Goal: Task Accomplishment & Management: Manage account settings

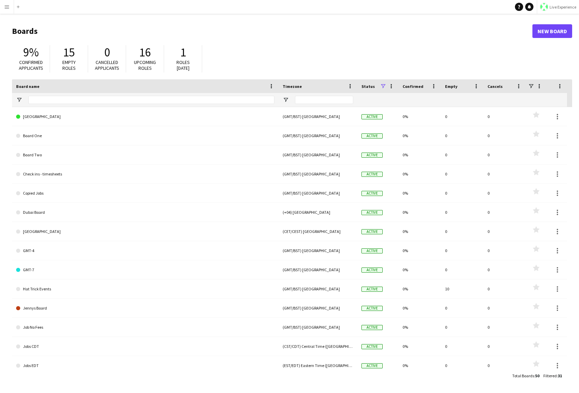
click at [3, 4] on button "Menu" at bounding box center [7, 7] width 14 height 14
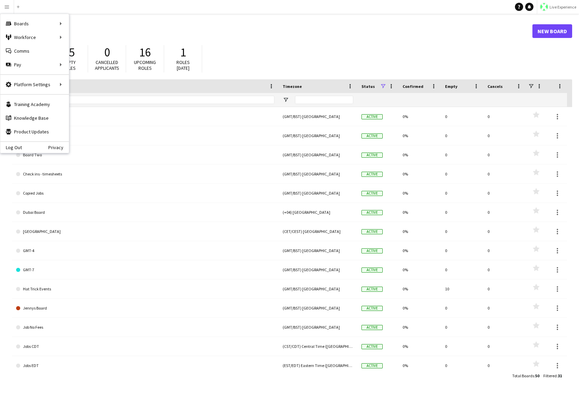
click at [548, 1] on button "Live Experience" at bounding box center [557, 7] width 42 height 14
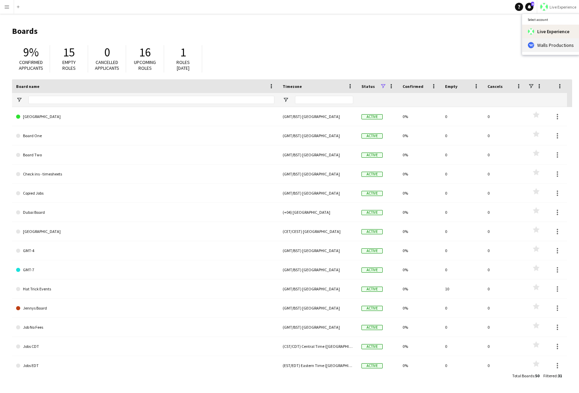
click at [546, 43] on span "Walls Productions" at bounding box center [555, 45] width 37 height 6
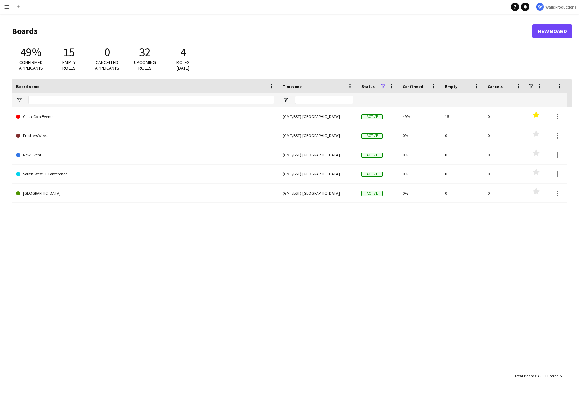
click at [3, 5] on button "Menu" at bounding box center [7, 7] width 14 height 14
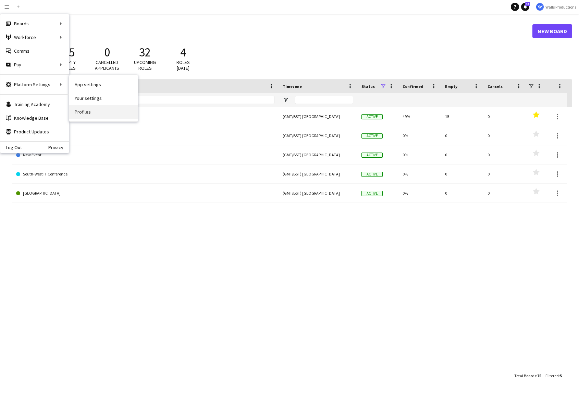
click at [91, 112] on link "Profiles" at bounding box center [103, 112] width 68 height 14
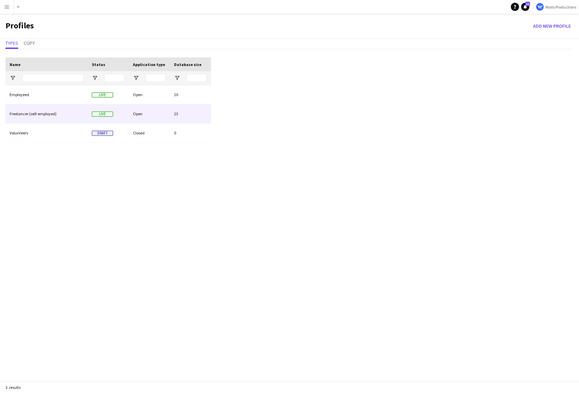
click at [65, 113] on div "Freelancer (self-employed)" at bounding box center [46, 113] width 82 height 19
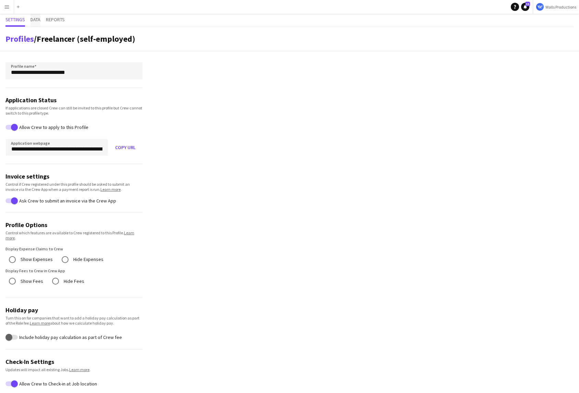
click at [33, 18] on span "Data" at bounding box center [35, 19] width 10 height 5
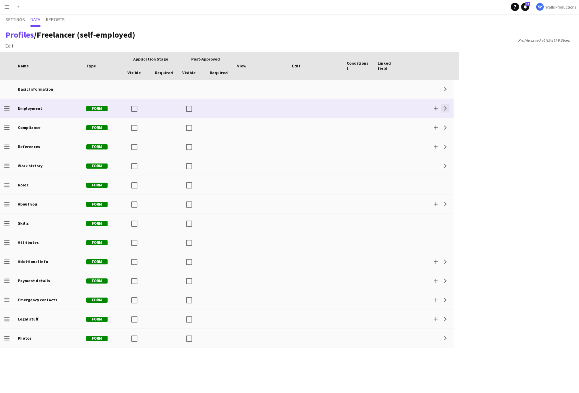
click at [445, 108] on app-icon "Expand" at bounding box center [445, 108] width 4 height 4
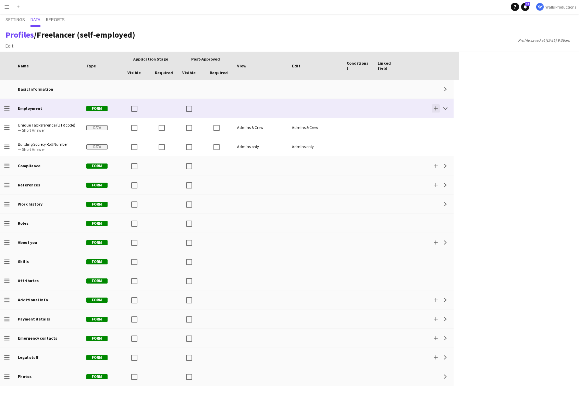
click at [433, 108] on app-icon "Add" at bounding box center [435, 108] width 4 height 4
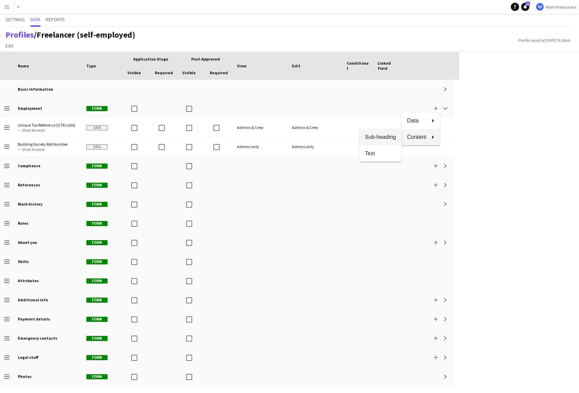
click at [385, 139] on span "Sub-heading" at bounding box center [380, 137] width 31 height 6
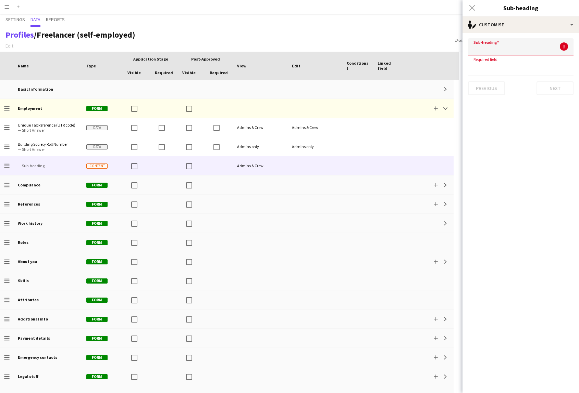
click at [487, 46] on input at bounding box center [520, 46] width 105 height 17
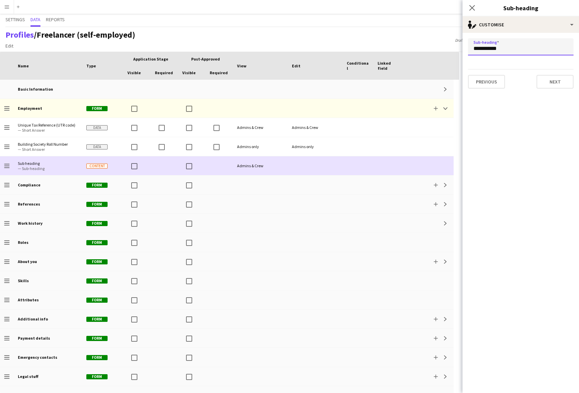
type input "**********"
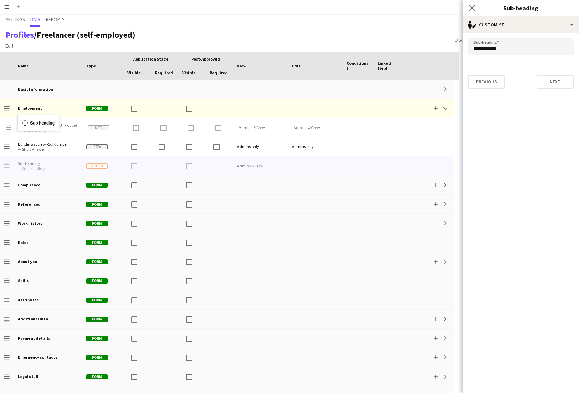
drag, startPoint x: 8, startPoint y: 166, endPoint x: 21, endPoint y: 119, distance: 48.6
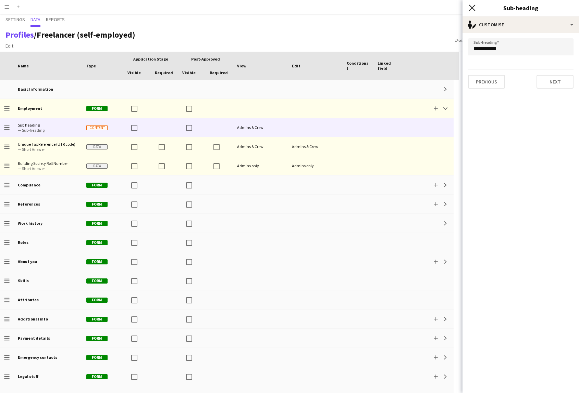
click at [472, 6] on icon "Close pop-in" at bounding box center [471, 7] width 7 height 7
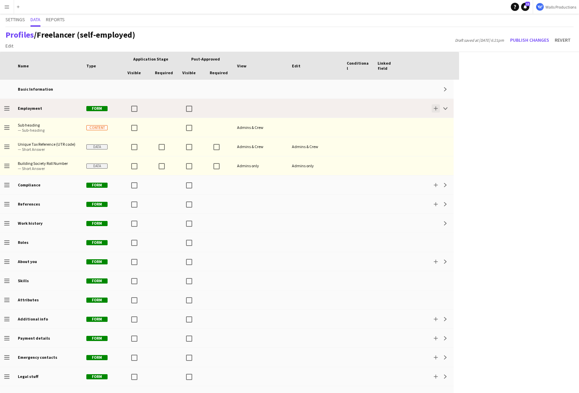
click at [434, 111] on button "Add" at bounding box center [435, 108] width 8 height 8
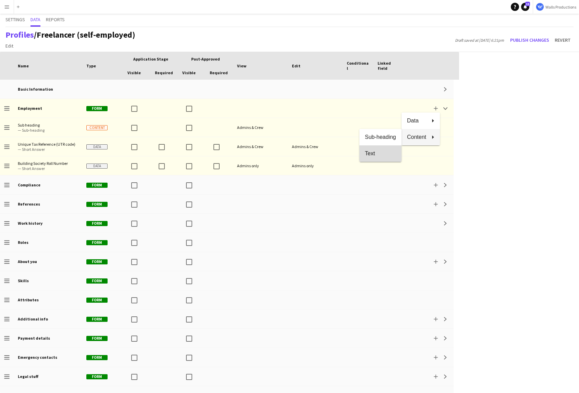
click at [376, 156] on span "Text" at bounding box center [380, 153] width 31 height 6
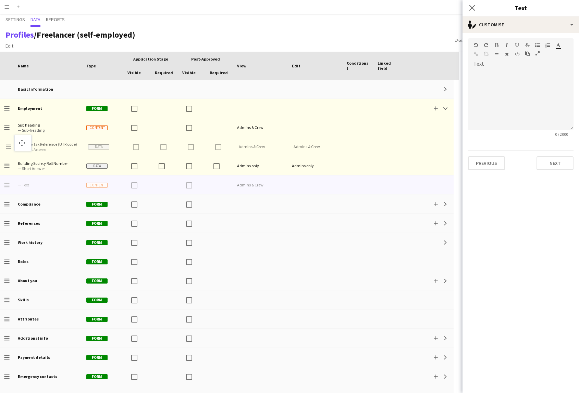
drag, startPoint x: 5, startPoint y: 187, endPoint x: 18, endPoint y: 139, distance: 49.5
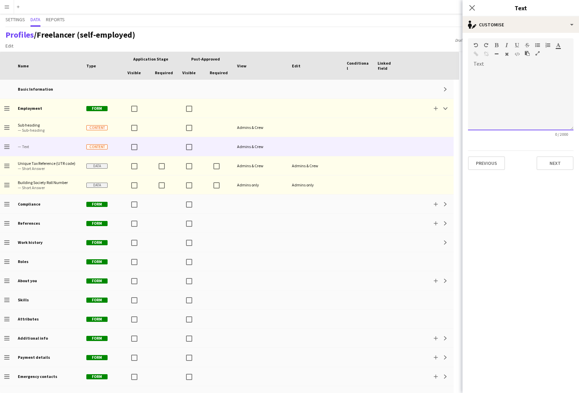
click at [495, 76] on div at bounding box center [520, 100] width 105 height 62
click at [427, 45] on div "Profiles / Freelancer (self-employed) Edit Add section Draft saved at 3rd Oct 6…" at bounding box center [289, 39] width 579 height 25
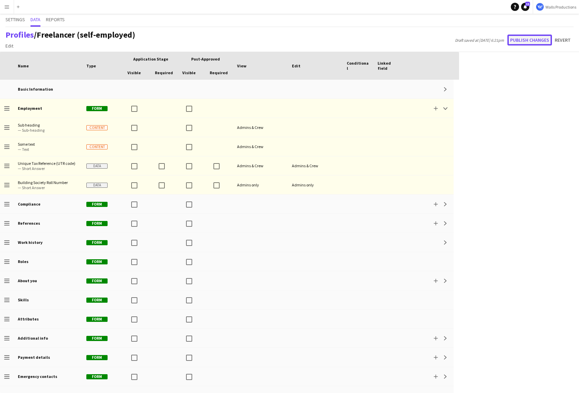
click at [529, 39] on button "Publish changes" at bounding box center [529, 40] width 45 height 11
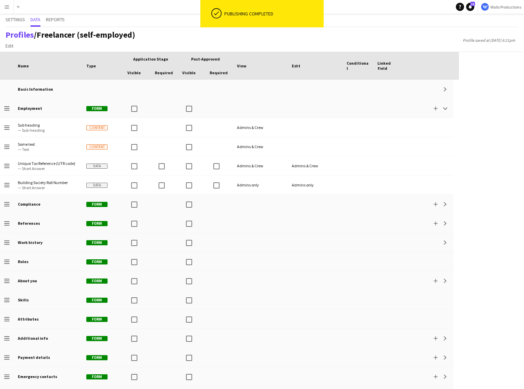
click at [495, 357] on div "Press SPACE to select this row Drag here to set row groups Drag here to set col…" at bounding box center [262, 220] width 524 height 337
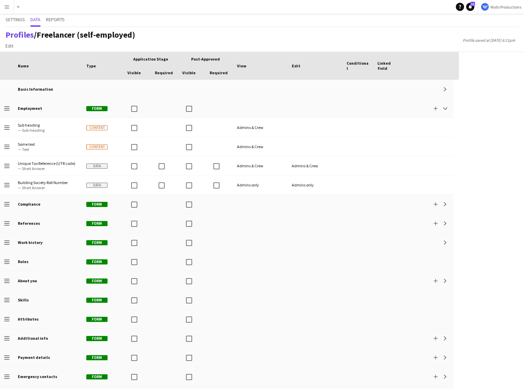
click at [7, 7] on app-icon "Menu" at bounding box center [6, 6] width 5 height 5
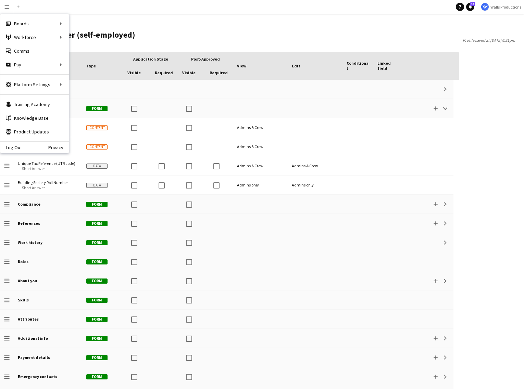
click at [167, 21] on div "Settings Data Reports" at bounding box center [261, 20] width 513 height 13
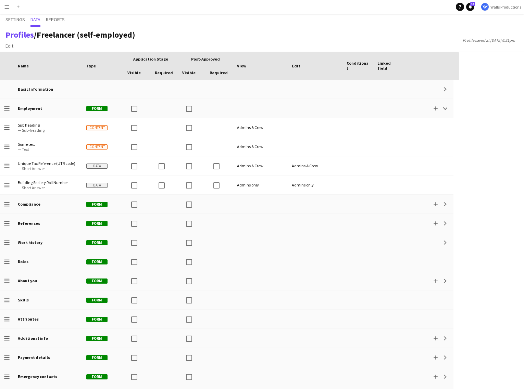
click at [3, 8] on button "Menu" at bounding box center [7, 7] width 14 height 14
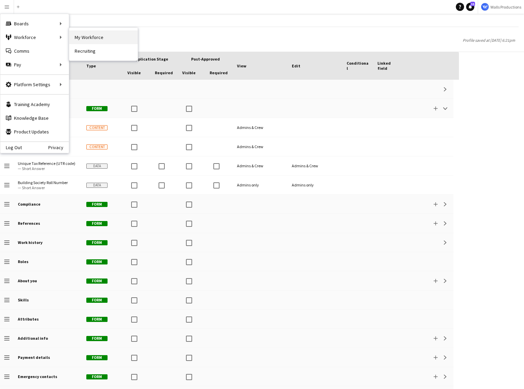
click at [90, 37] on link "My Workforce" at bounding box center [103, 37] width 68 height 14
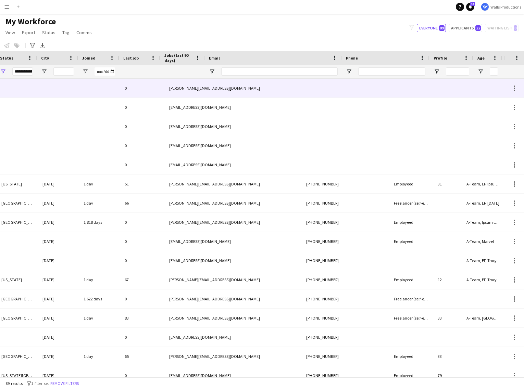
scroll to position [0, 239]
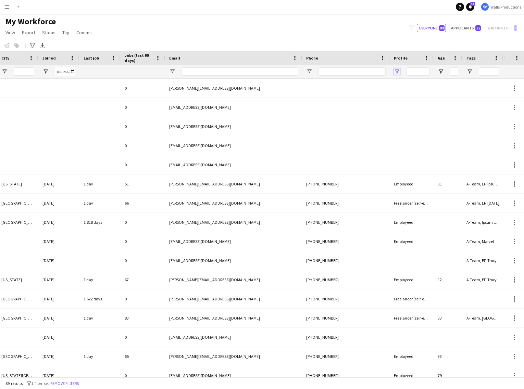
click at [397, 72] on span "Open Filter Menu" at bounding box center [397, 71] width 6 height 6
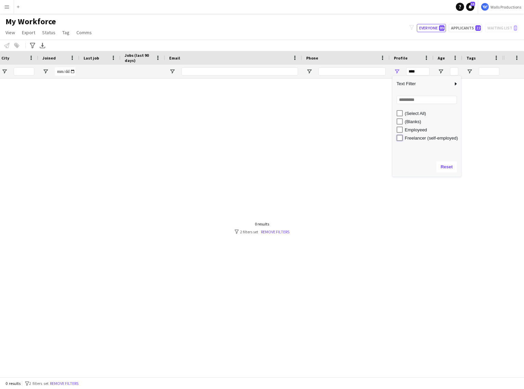
type input "**********"
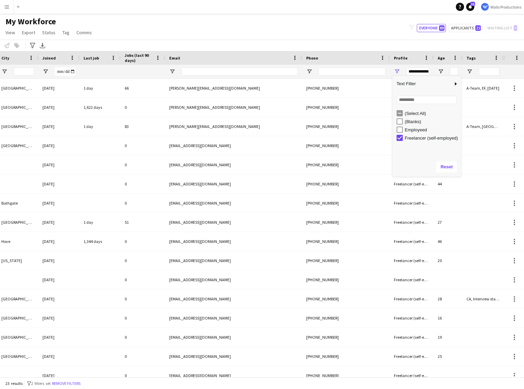
click at [351, 32] on div "My Workforce View Views Default view New view Update view Delete view Edit name…" at bounding box center [262, 27] width 524 height 23
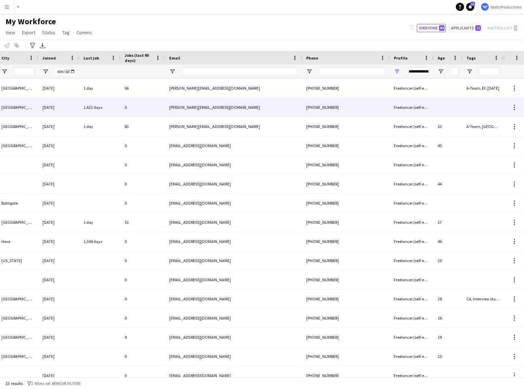
click at [263, 111] on div "charles+demo-vfetq@liveforce.co" at bounding box center [233, 107] width 137 height 19
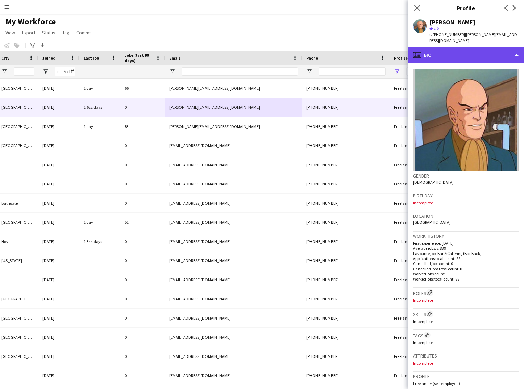
click at [444, 54] on div "profile Bio" at bounding box center [465, 55] width 116 height 16
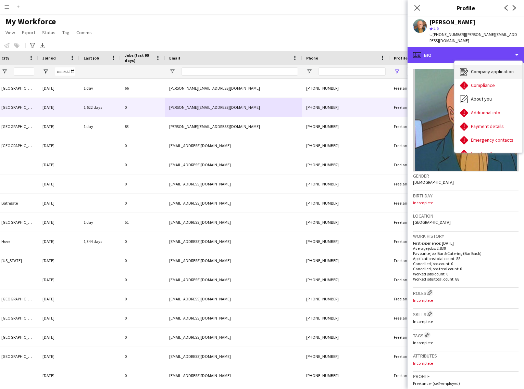
scroll to position [0, 0]
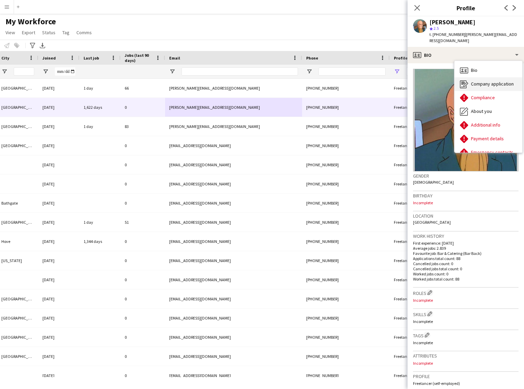
click at [489, 83] on span "Company application" at bounding box center [492, 84] width 43 height 6
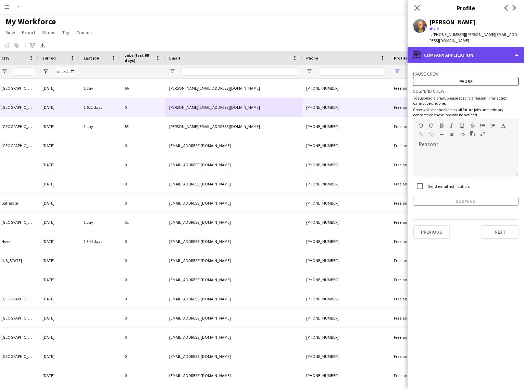
click at [469, 59] on div "register Company application" at bounding box center [465, 55] width 116 height 16
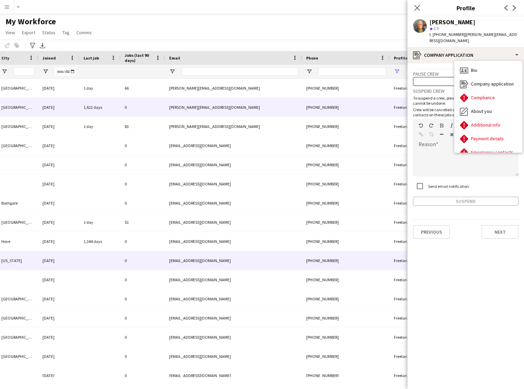
click at [330, 262] on div "+447951205432" at bounding box center [346, 260] width 88 height 19
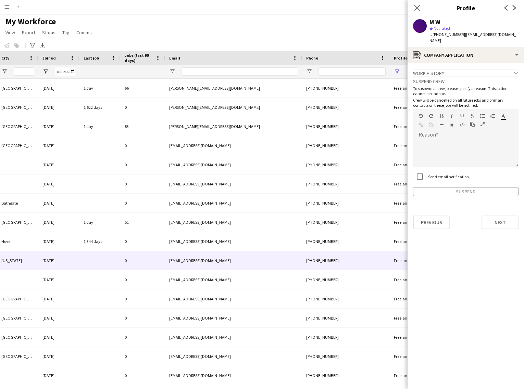
click at [6, 8] on app-icon "Menu" at bounding box center [6, 6] width 5 height 5
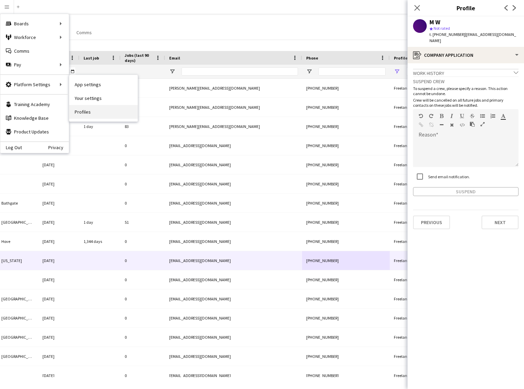
click at [85, 110] on link "Profiles" at bounding box center [103, 112] width 68 height 14
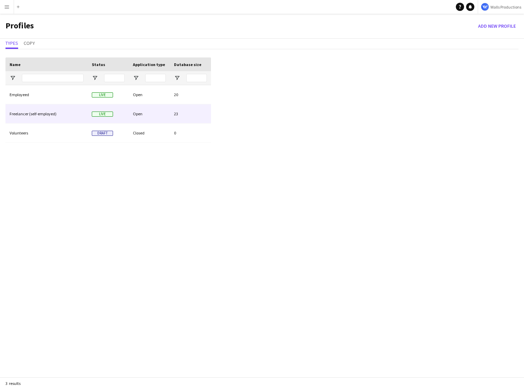
click at [26, 116] on div "Freelancer (self-employed)" at bounding box center [46, 113] width 82 height 19
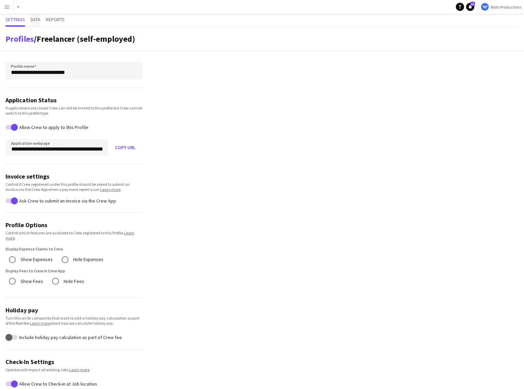
click at [39, 17] on span "Data" at bounding box center [35, 19] width 10 height 5
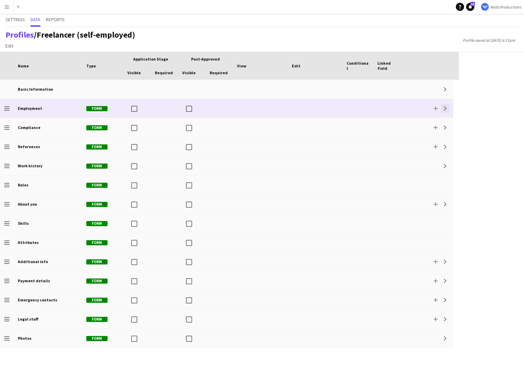
click at [446, 109] on app-icon "Expand" at bounding box center [445, 108] width 4 height 4
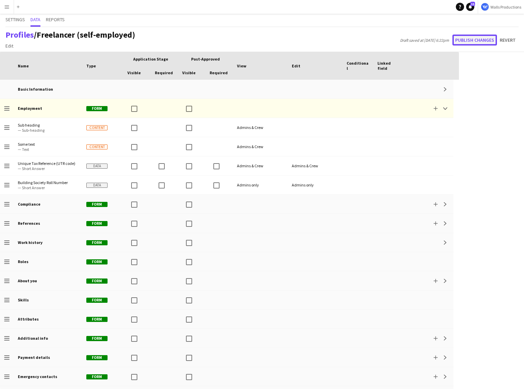
click at [462, 43] on button "Publish changes" at bounding box center [474, 40] width 45 height 11
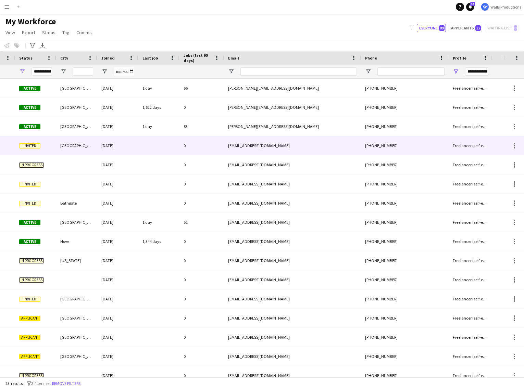
scroll to position [0, 16]
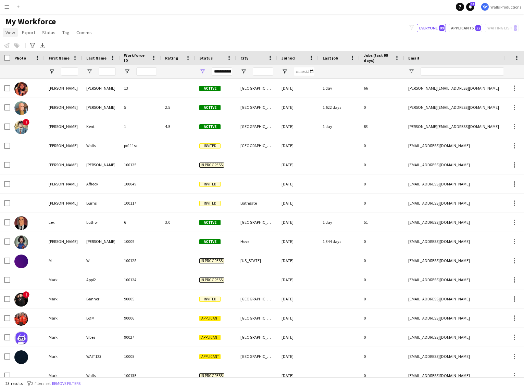
click at [13, 33] on span "View" at bounding box center [10, 32] width 10 height 6
click at [39, 70] on span "Customise view" at bounding box center [25, 67] width 33 height 6
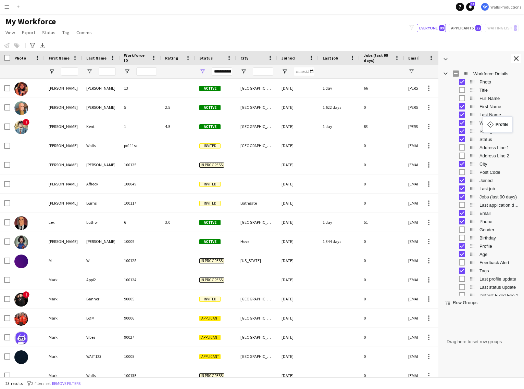
drag, startPoint x: 473, startPoint y: 246, endPoint x: 486, endPoint y: 121, distance: 126.3
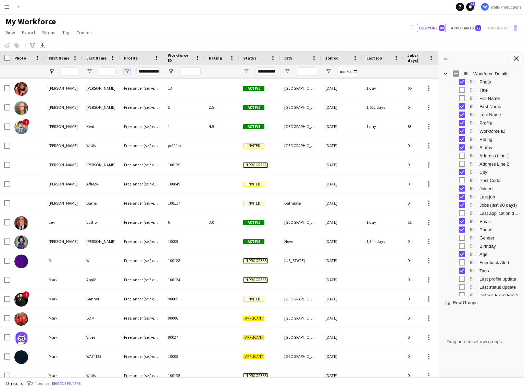
click at [127, 70] on span "Open Filter Menu" at bounding box center [127, 71] width 6 height 6
click at [179, 12] on app-navbar "Menu Boards Boards Boards All jobs Status Workforce Workforce My Workforce Recr…" at bounding box center [262, 7] width 524 height 14
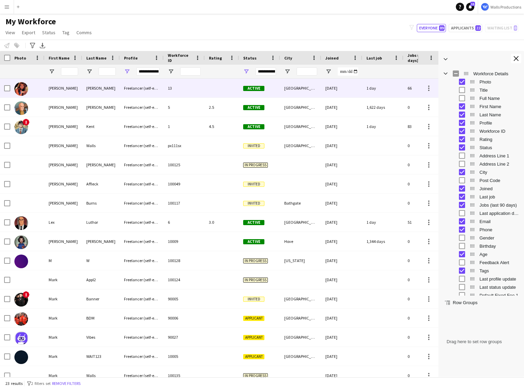
click at [89, 87] on div "Gorden" at bounding box center [101, 88] width 38 height 19
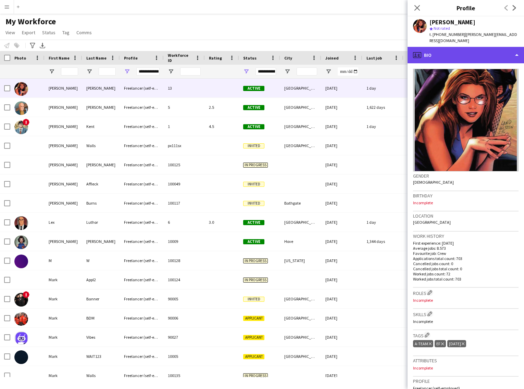
click at [463, 53] on div "profile Bio" at bounding box center [465, 55] width 116 height 16
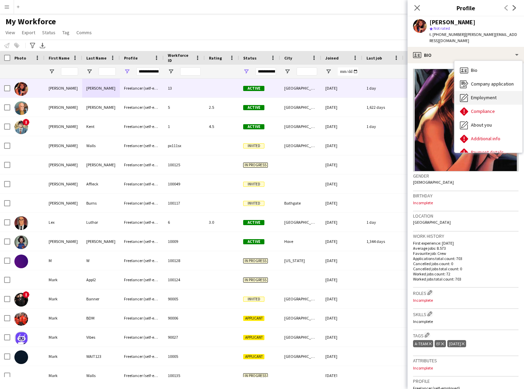
click at [485, 97] on span "Employment" at bounding box center [484, 97] width 26 height 6
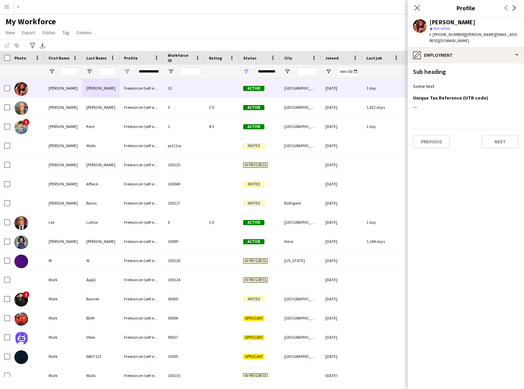
click at [422, 71] on h3 "Sub heading" at bounding box center [429, 72] width 33 height 6
